Goal: Task Accomplishment & Management: Complete application form

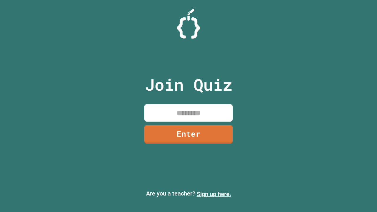
click at [214, 194] on link "Sign up here." at bounding box center [214, 194] width 34 height 7
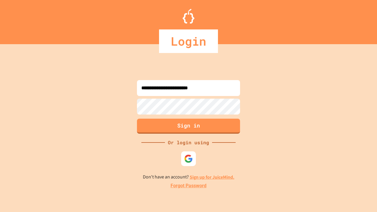
type input "**********"
